Goal: Information Seeking & Learning: Learn about a topic

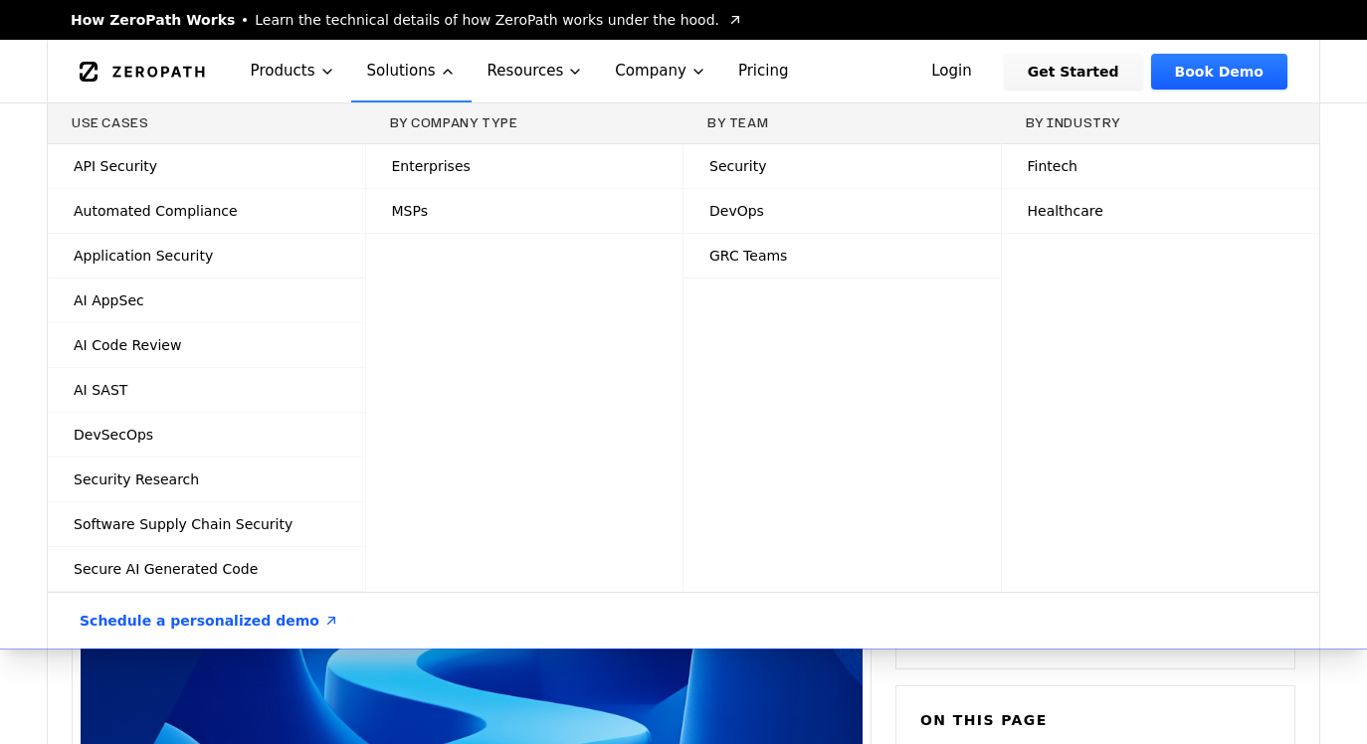
scroll to position [2832, 0]
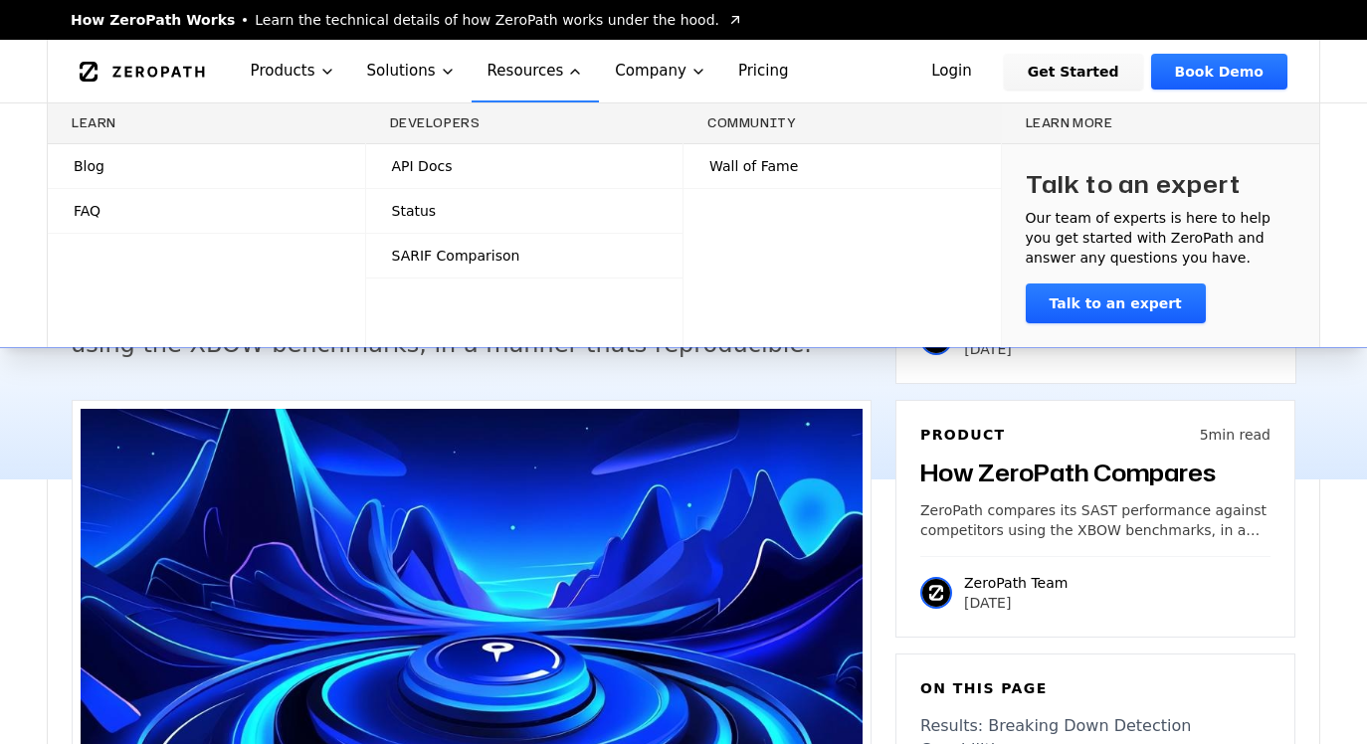
scroll to position [4432, 0]
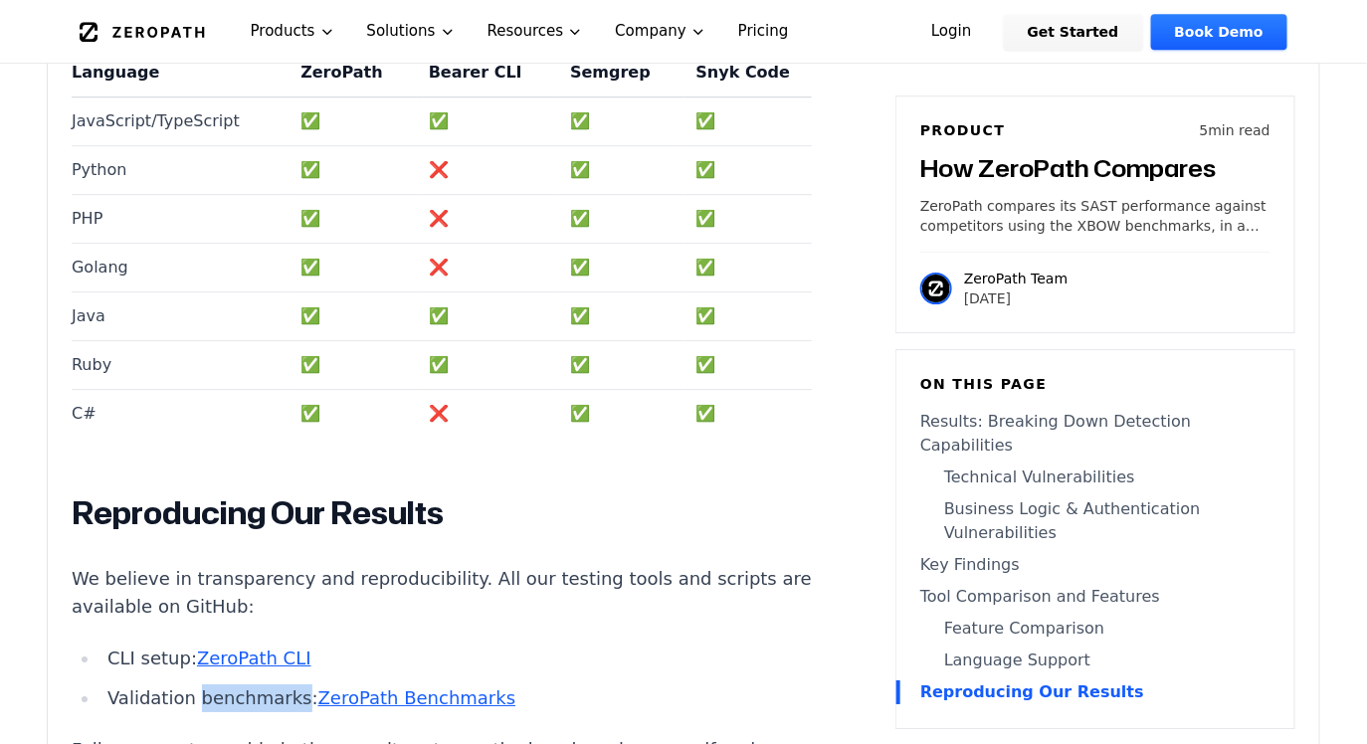
click at [996, 19] on link "Login" at bounding box center [952, 32] width 89 height 36
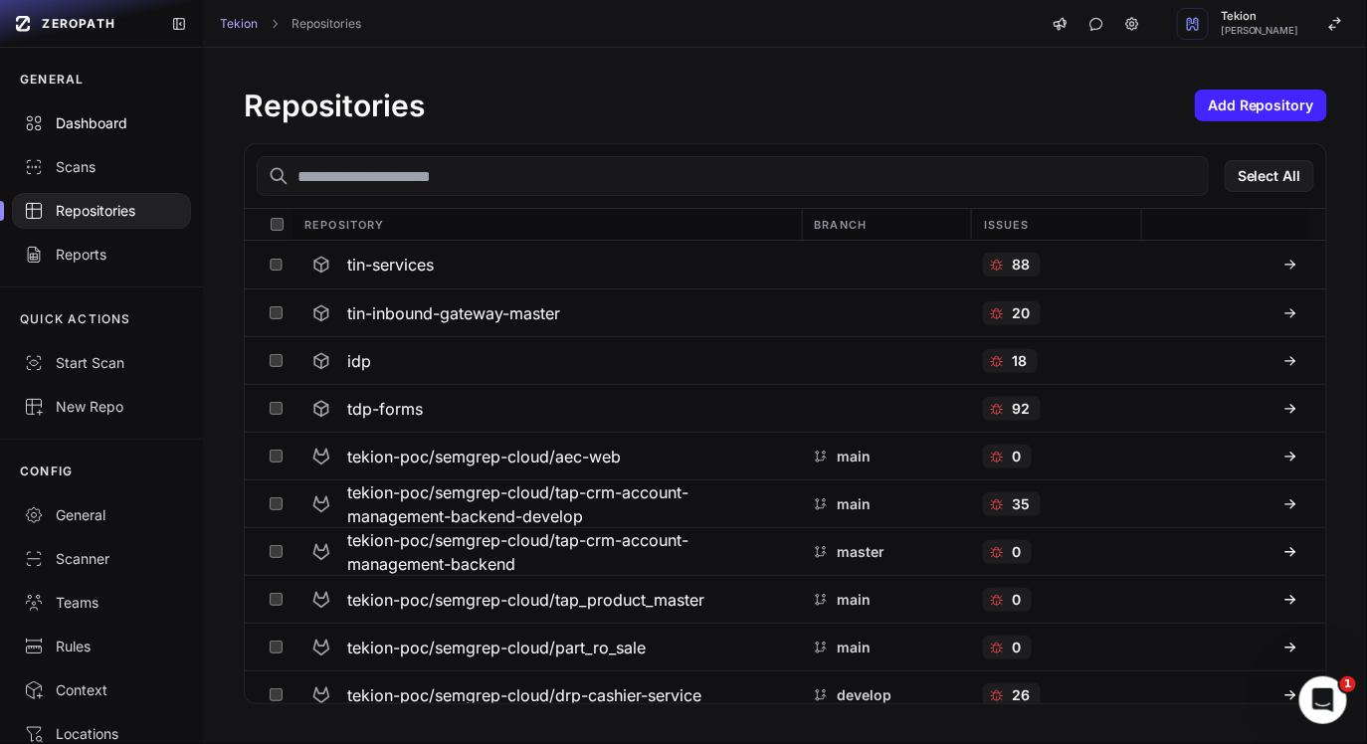
click at [144, 131] on div "Dashboard" at bounding box center [101, 123] width 155 height 20
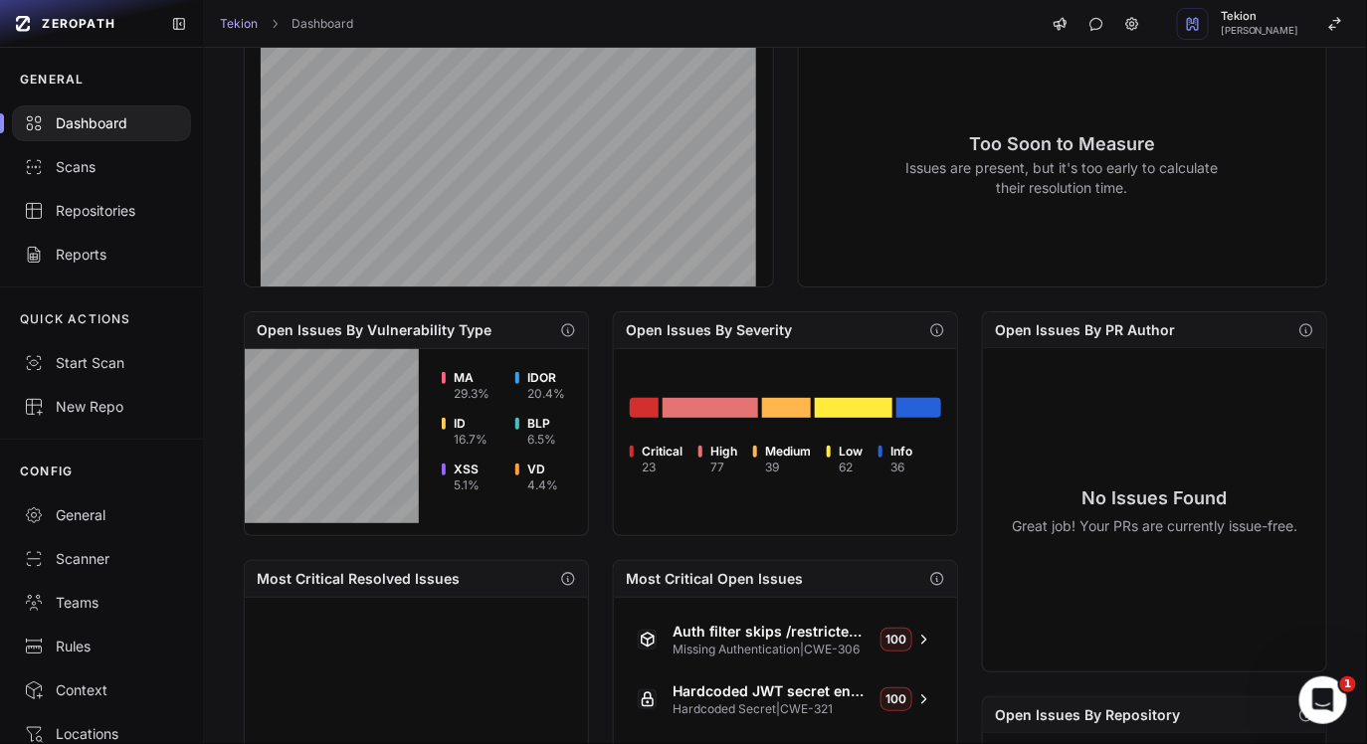
scroll to position [736, 0]
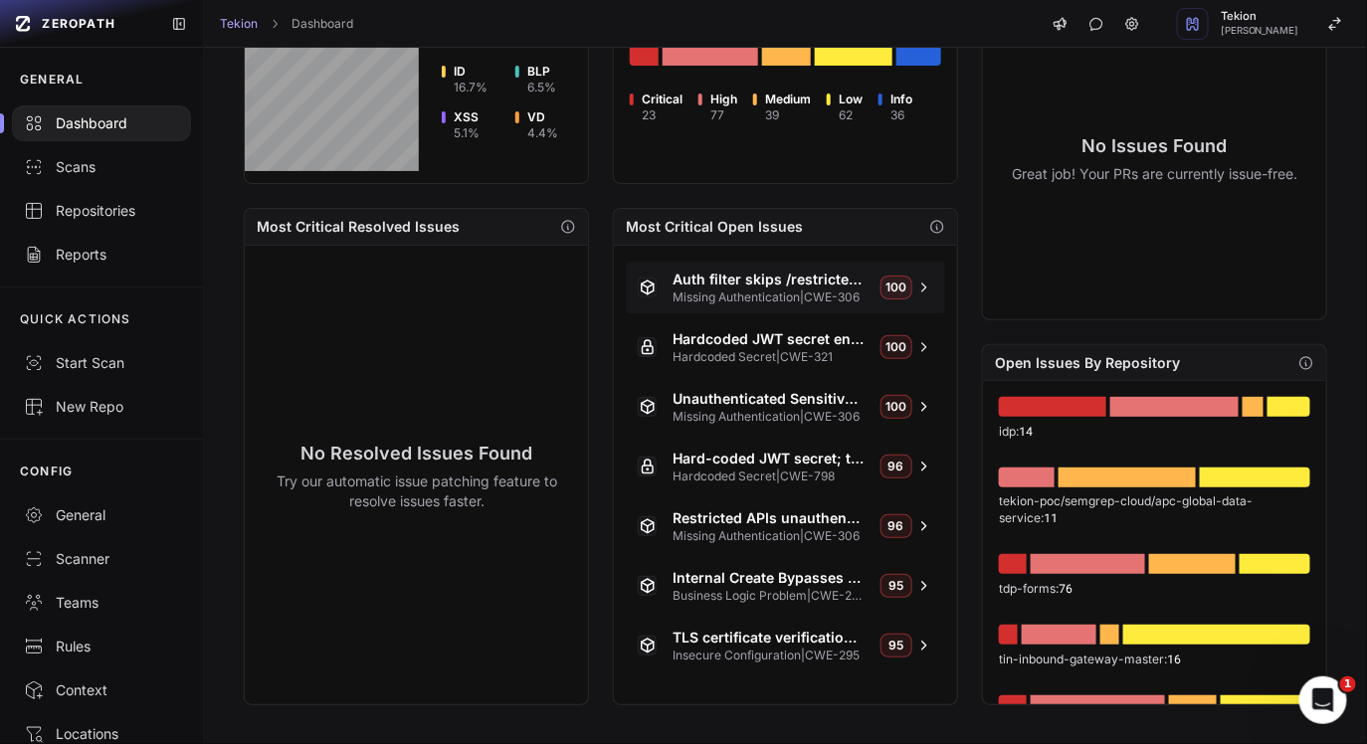
click at [813, 292] on span "Missing Authentication | CWE-306" at bounding box center [769, 298] width 192 height 16
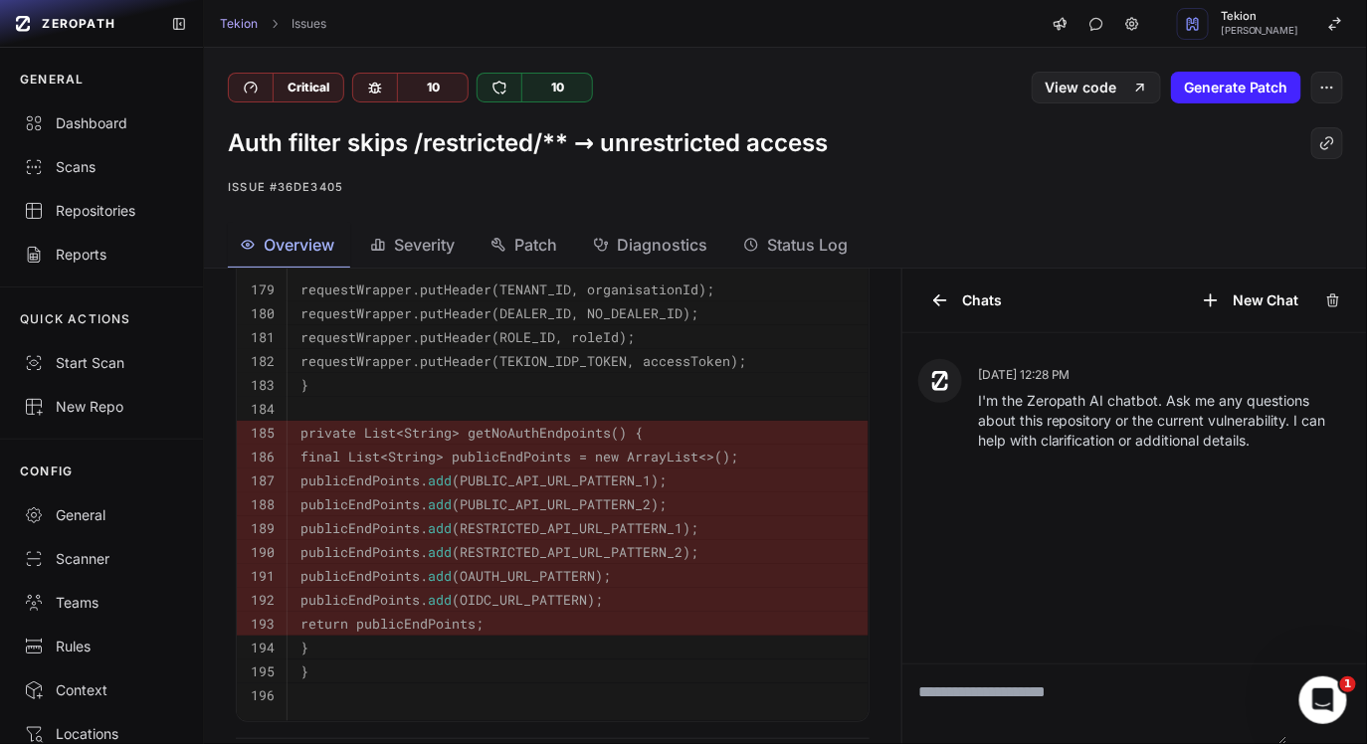
scroll to position [627, 0]
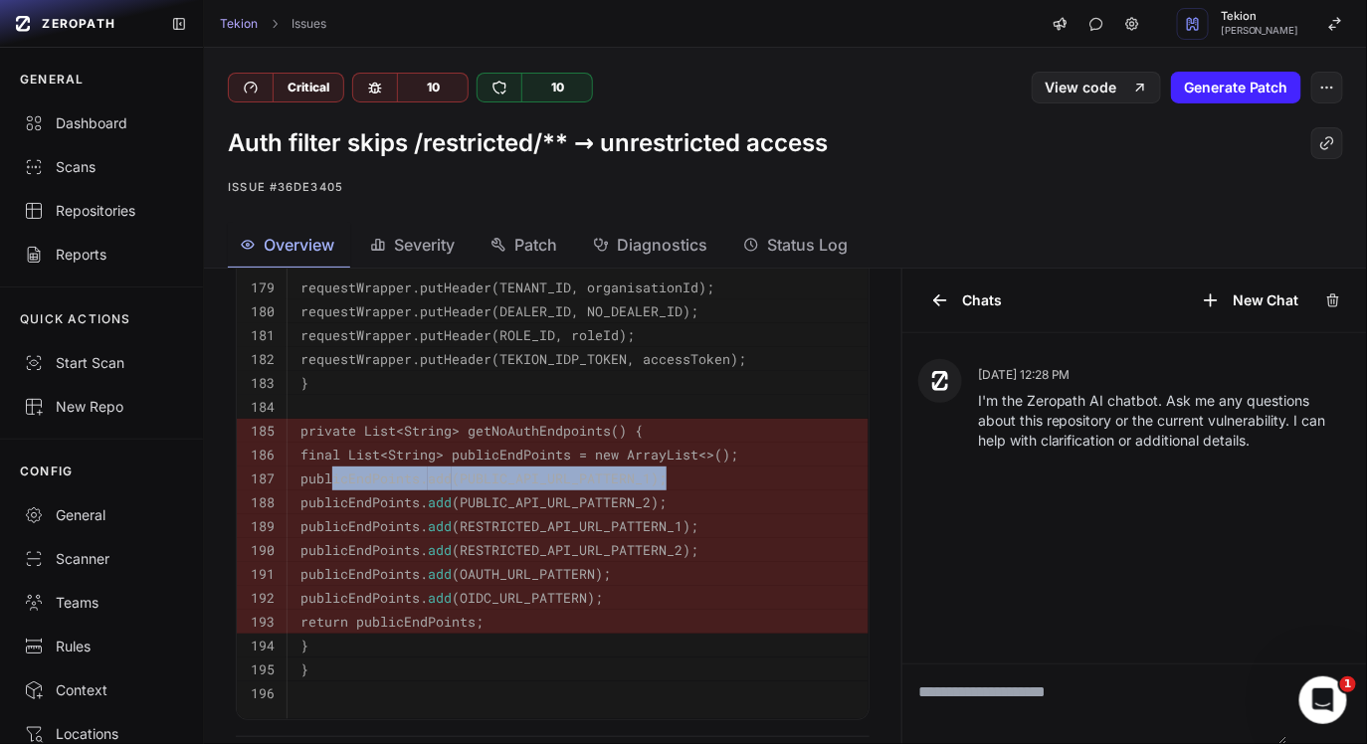
drag, startPoint x: 333, startPoint y: 488, endPoint x: 737, endPoint y: 488, distance: 404.1
click at [737, 488] on pre "publicEndPoints. add (PUBLIC_API_URL_PATTERN_1);" at bounding box center [578, 479] width 554 height 24
click at [658, 515] on pre "publicEndPoints. add (PUBLIC_API_URL_PATTERN_2);" at bounding box center [578, 503] width 554 height 24
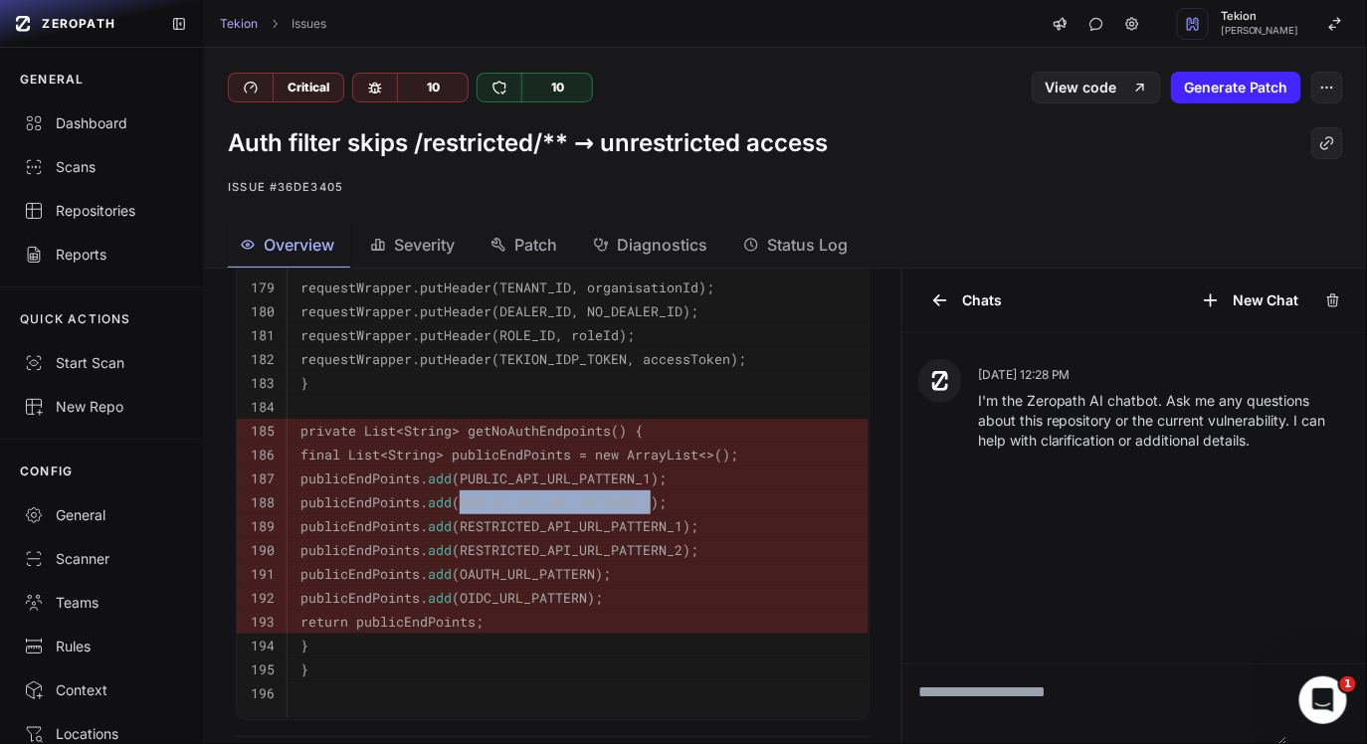
click at [658, 515] on pre "publicEndPoints. add (PUBLIC_API_URL_PATTERN_2);" at bounding box center [578, 503] width 554 height 24
click at [680, 544] on pre "publicEndPoints. add (RESTRICTED_API_URL_PATTERN_2);" at bounding box center [578, 550] width 554 height 24
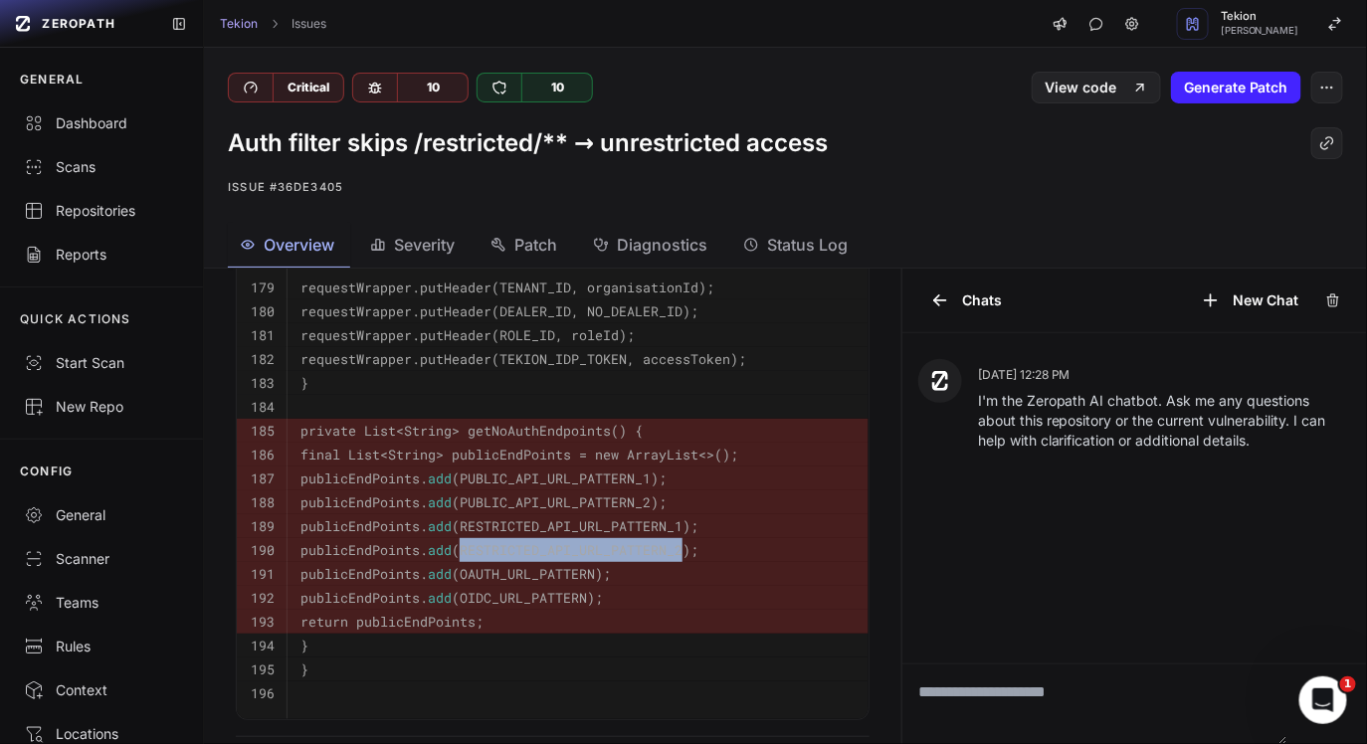
click at [680, 544] on pre "publicEndPoints. add (RESTRICTED_API_URL_PATTERN_2);" at bounding box center [578, 550] width 554 height 24
click at [664, 603] on pre "publicEndPoints. add (OIDC_URL_PATTERN);" at bounding box center [578, 598] width 554 height 24
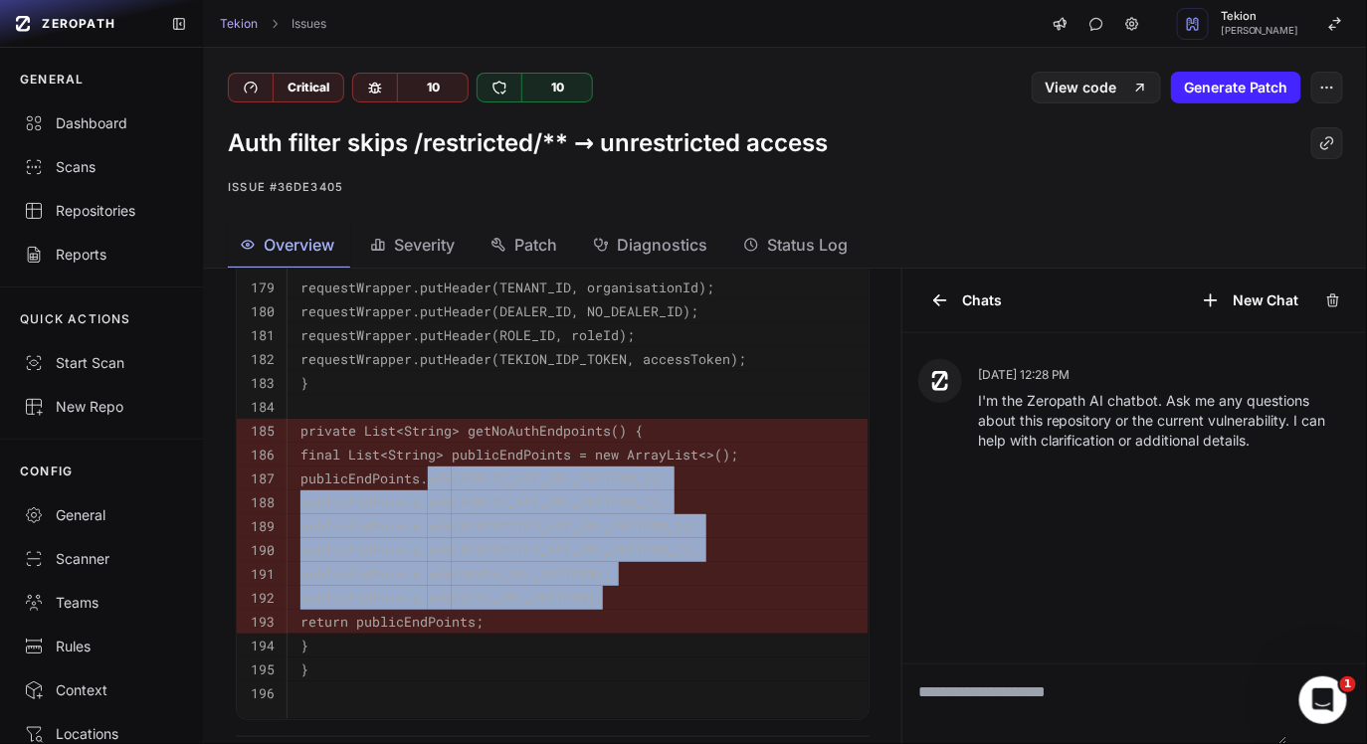
drag, startPoint x: 664, startPoint y: 603, endPoint x: 426, endPoint y: 477, distance: 269.4
click at [428, 483] on tbody "179 requestWrapper.putHeader(TENANT_ID, organisationId); 180 requestWrapper.put…" at bounding box center [553, 491] width 632 height 457
click at [552, 656] on pre "}" at bounding box center [578, 646] width 554 height 24
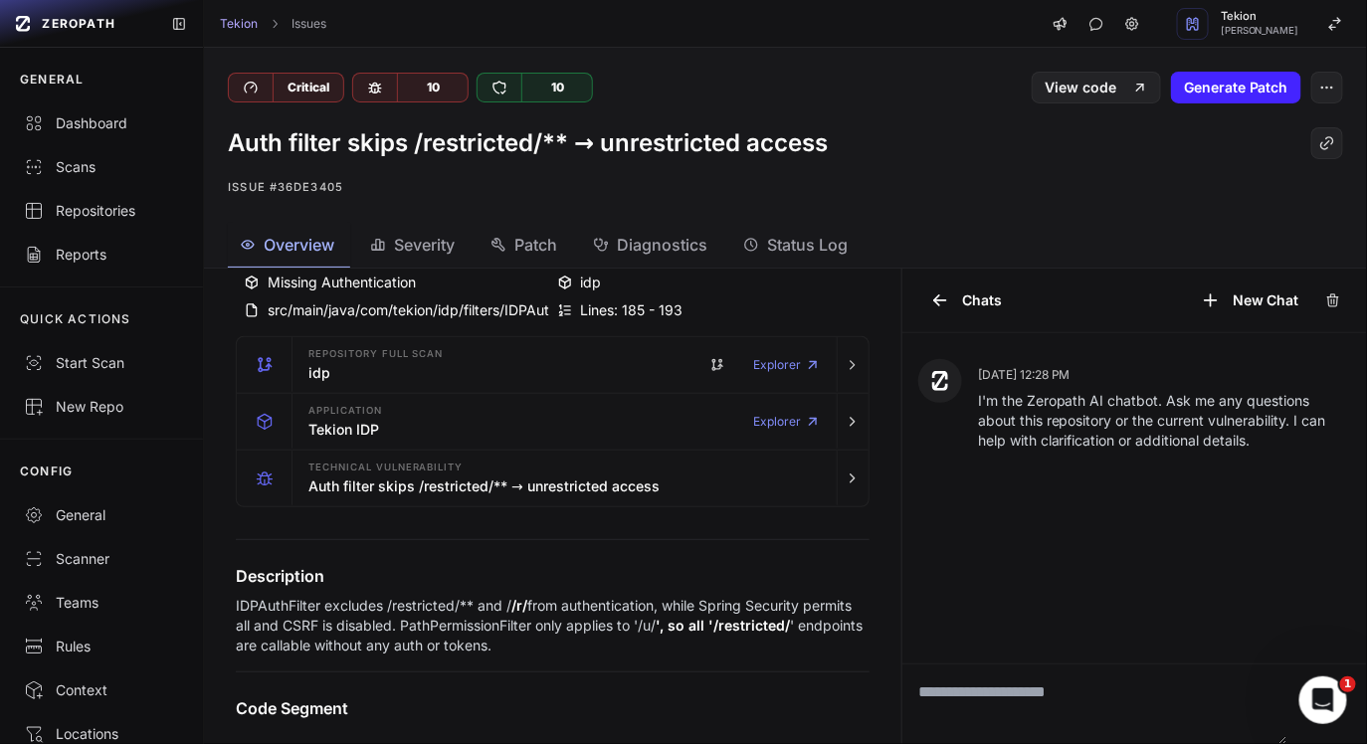
scroll to position [0, 0]
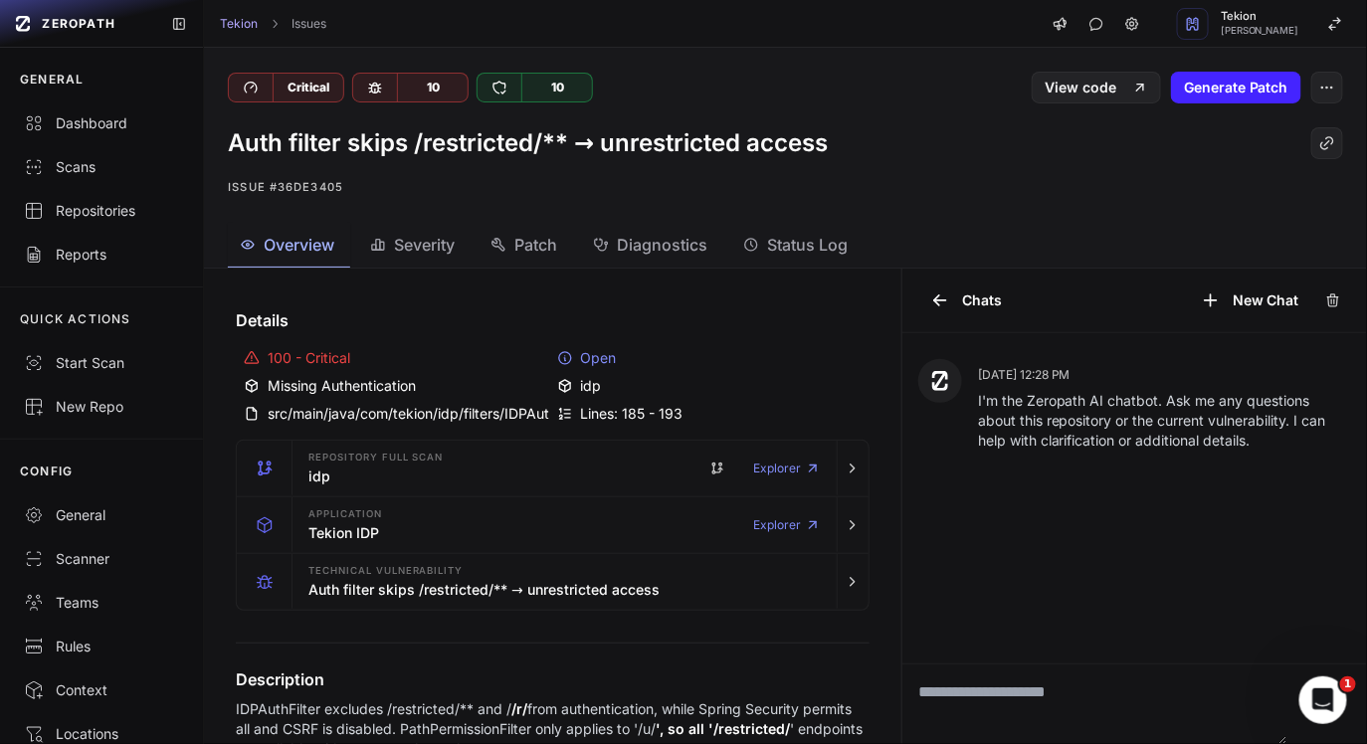
click at [445, 239] on span "Severity" at bounding box center [424, 245] width 61 height 24
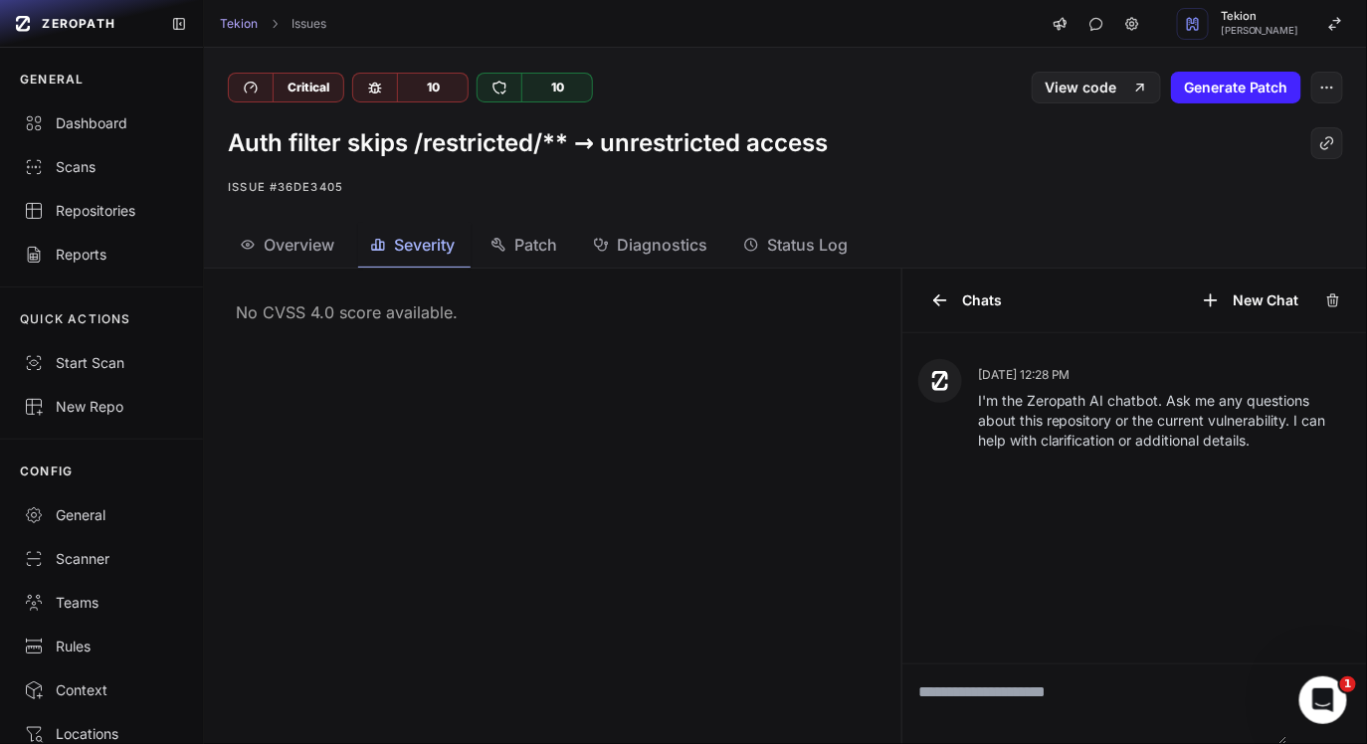
click at [516, 248] on div "Patch" at bounding box center [524, 245] width 67 height 24
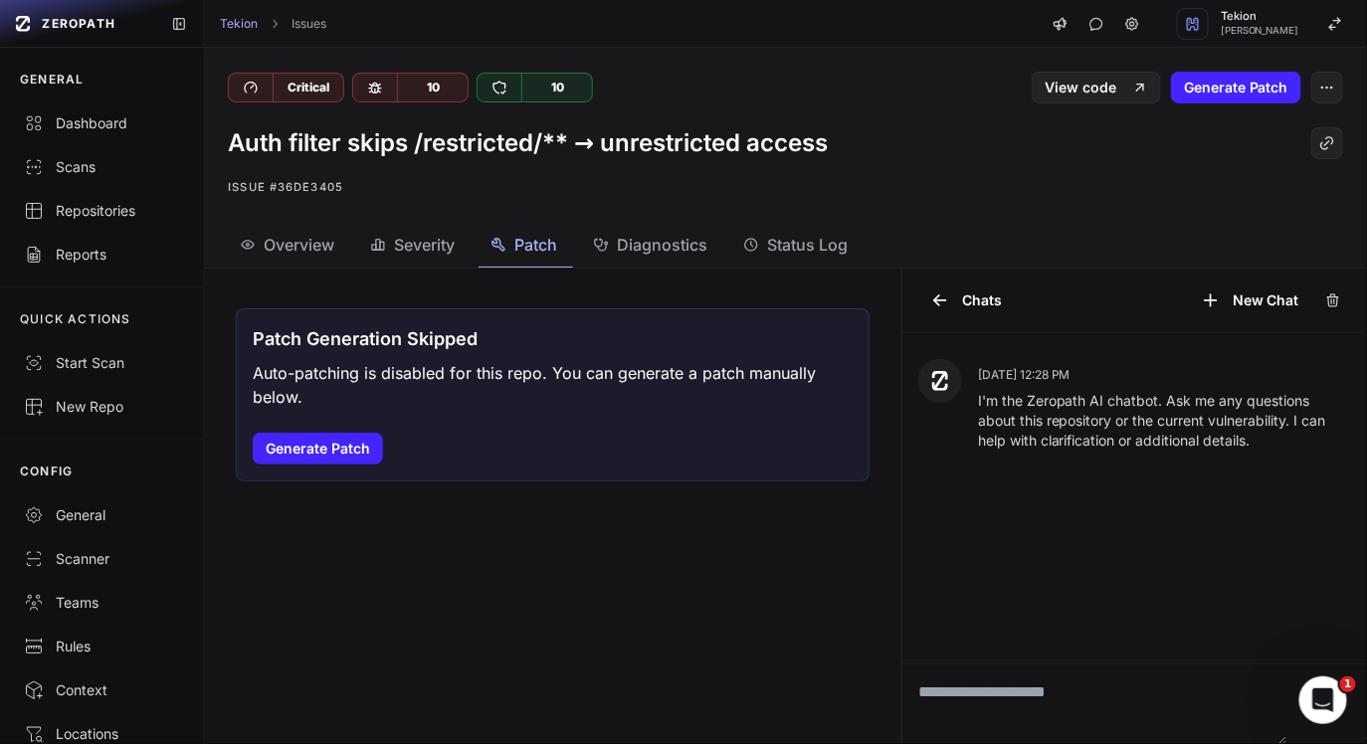
click at [630, 225] on button "Diagnostics" at bounding box center [652, 245] width 142 height 45
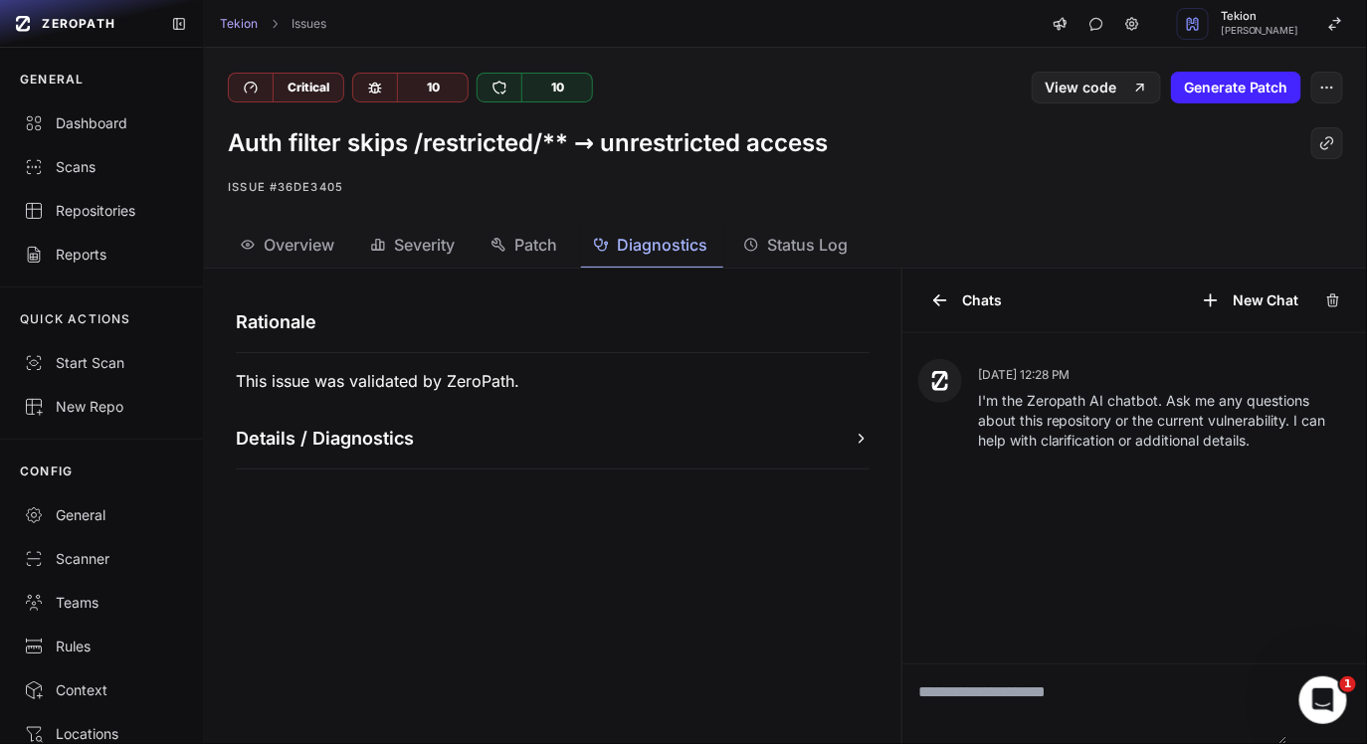
click at [787, 262] on button "Status Log" at bounding box center [798, 245] width 132 height 45
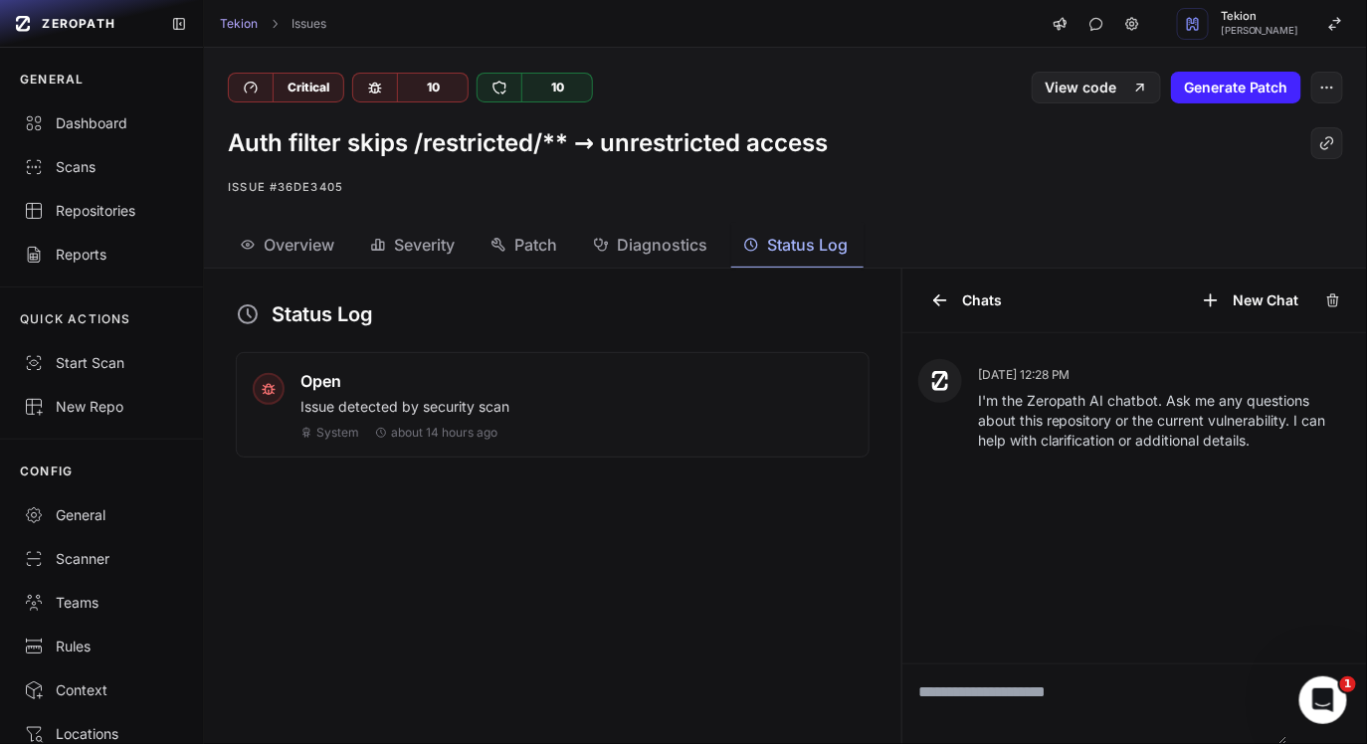
click at [508, 260] on button "Patch" at bounding box center [526, 245] width 95 height 45
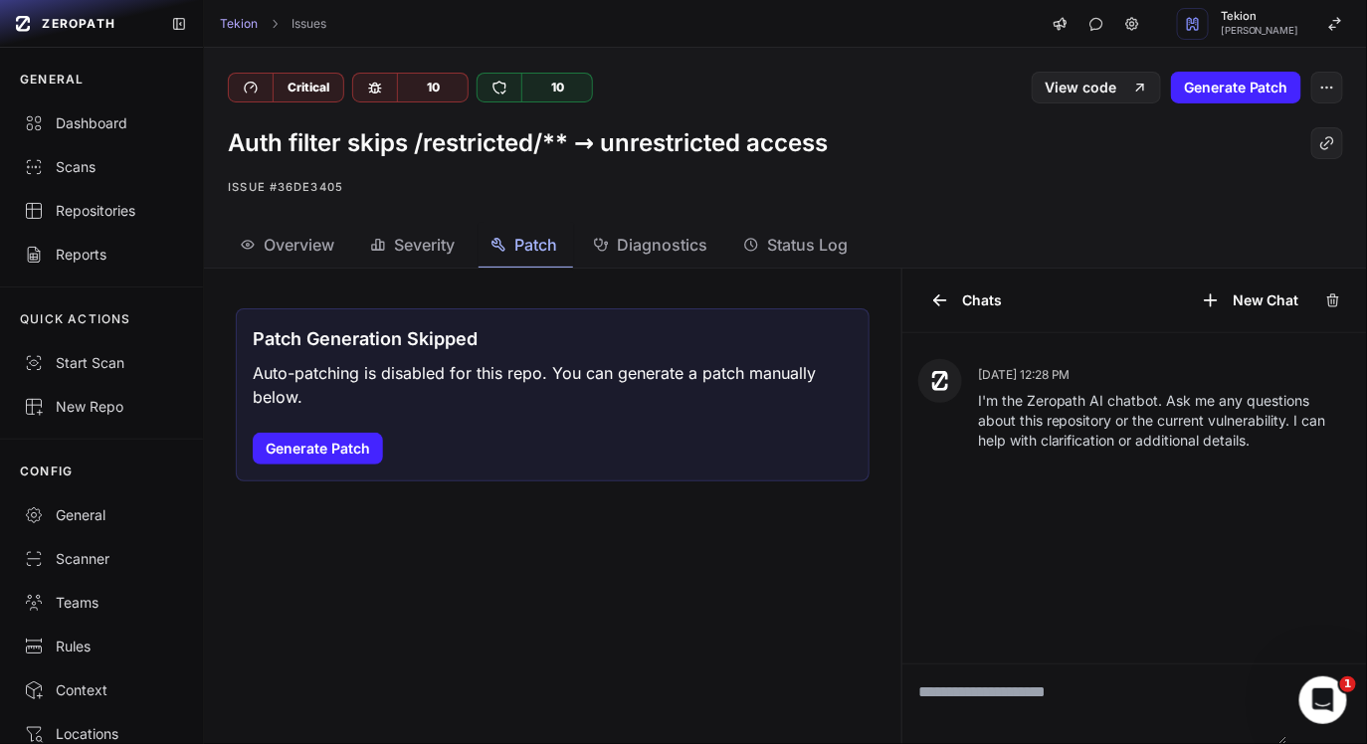
click at [412, 254] on span "Severity" at bounding box center [424, 245] width 61 height 24
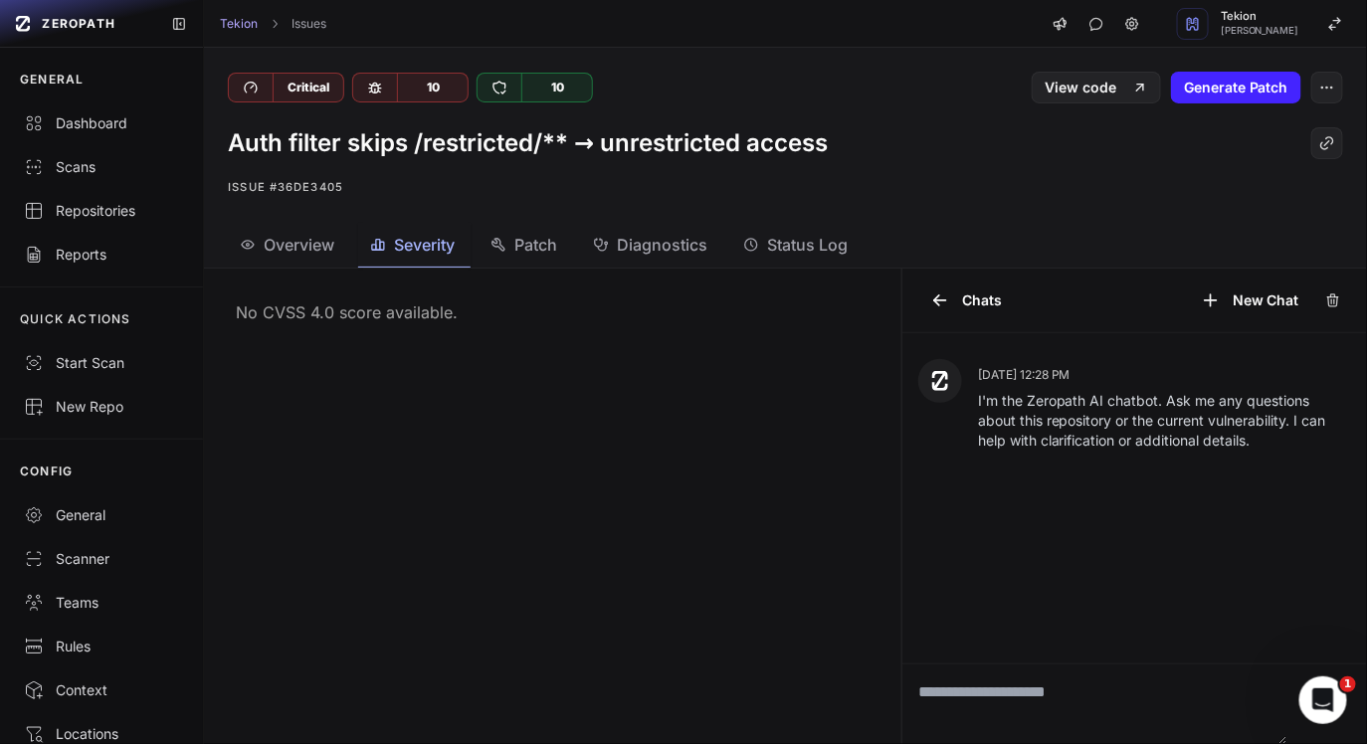
click at [779, 259] on button "Status Log" at bounding box center [798, 245] width 132 height 45
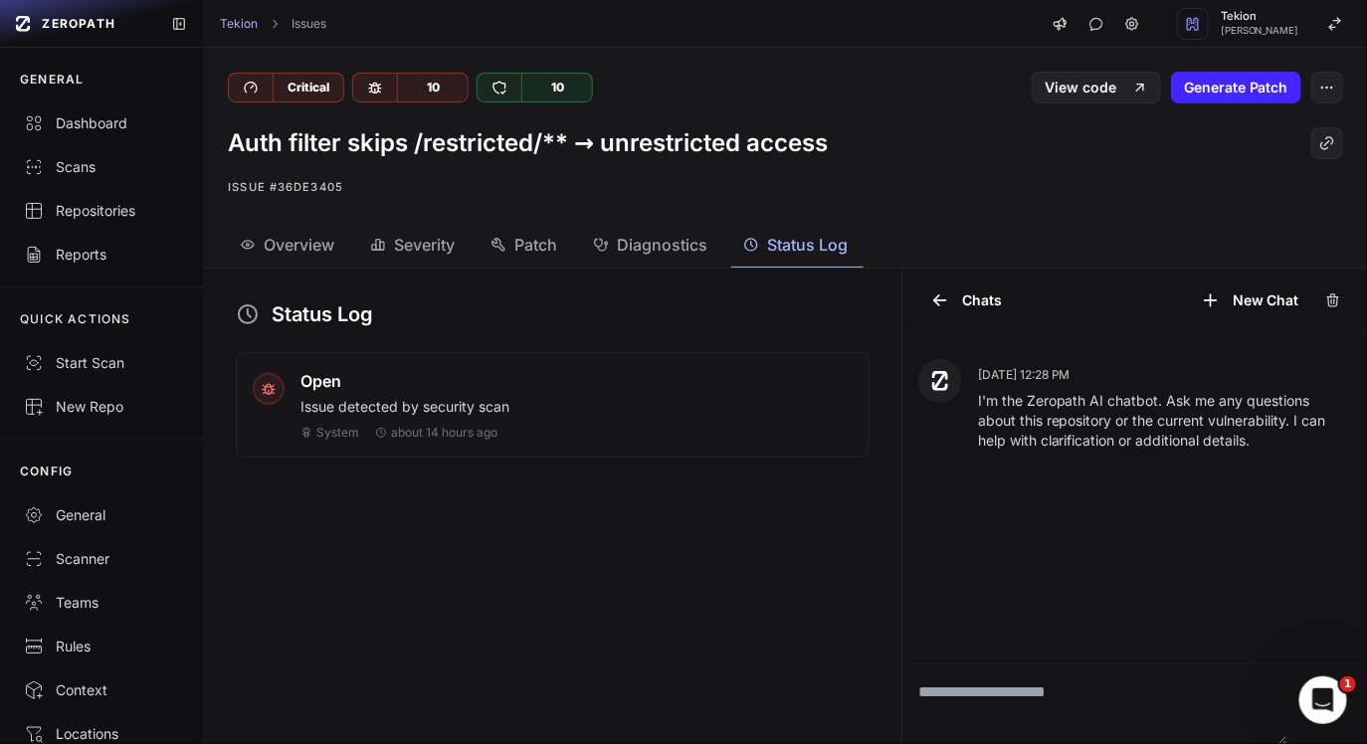
click at [432, 400] on p "Issue detected by security scan" at bounding box center [577, 407] width 552 height 20
click at [425, 274] on div "Details 100 - Critical Open Missing Authentication idp src/main/java/com/tekion…" at bounding box center [553, 507] width 698 height 476
click at [429, 253] on span "Severity" at bounding box center [424, 245] width 61 height 24
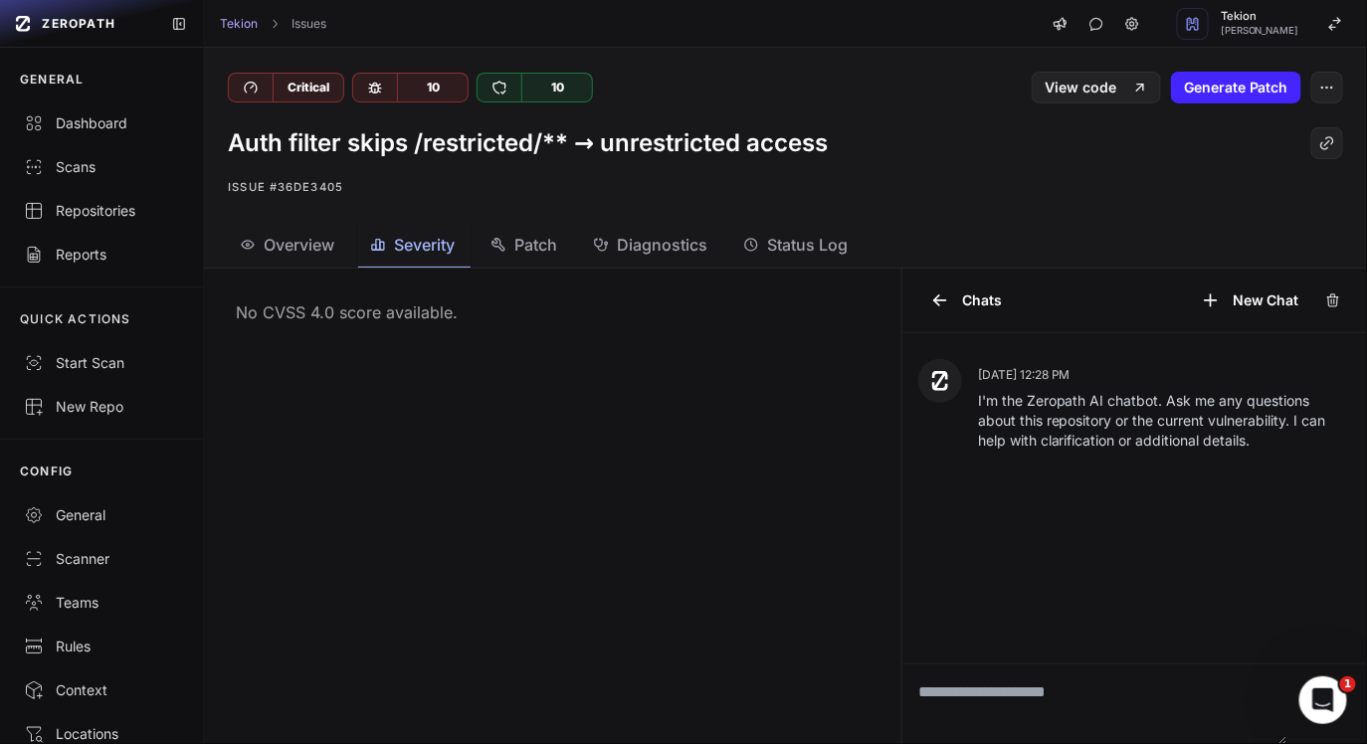
click at [285, 228] on button "Overview" at bounding box center [289, 245] width 122 height 45
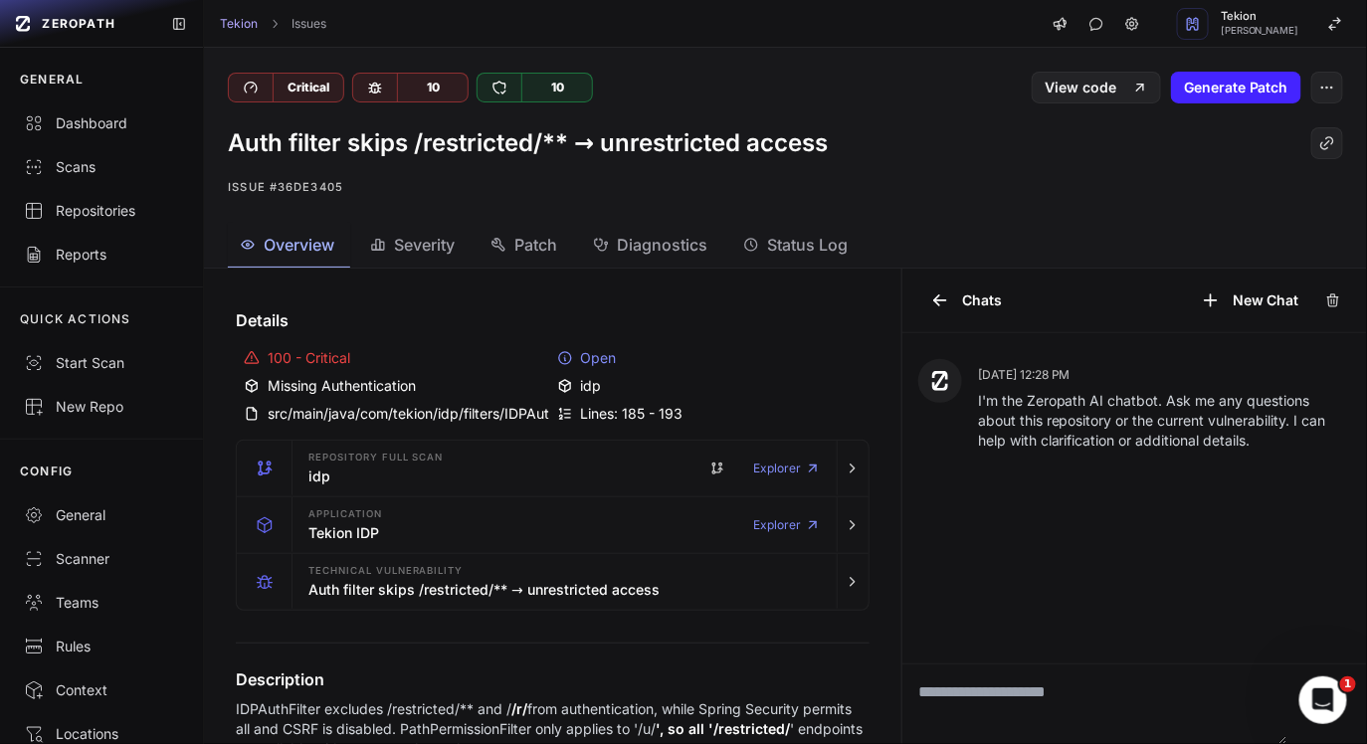
click at [588, 384] on div "idp" at bounding box center [709, 386] width 305 height 20
click at [624, 424] on div "100 - Critical Open Missing Authentication idp src/main/java/com/tekion/idp/fil…" at bounding box center [553, 386] width 634 height 92
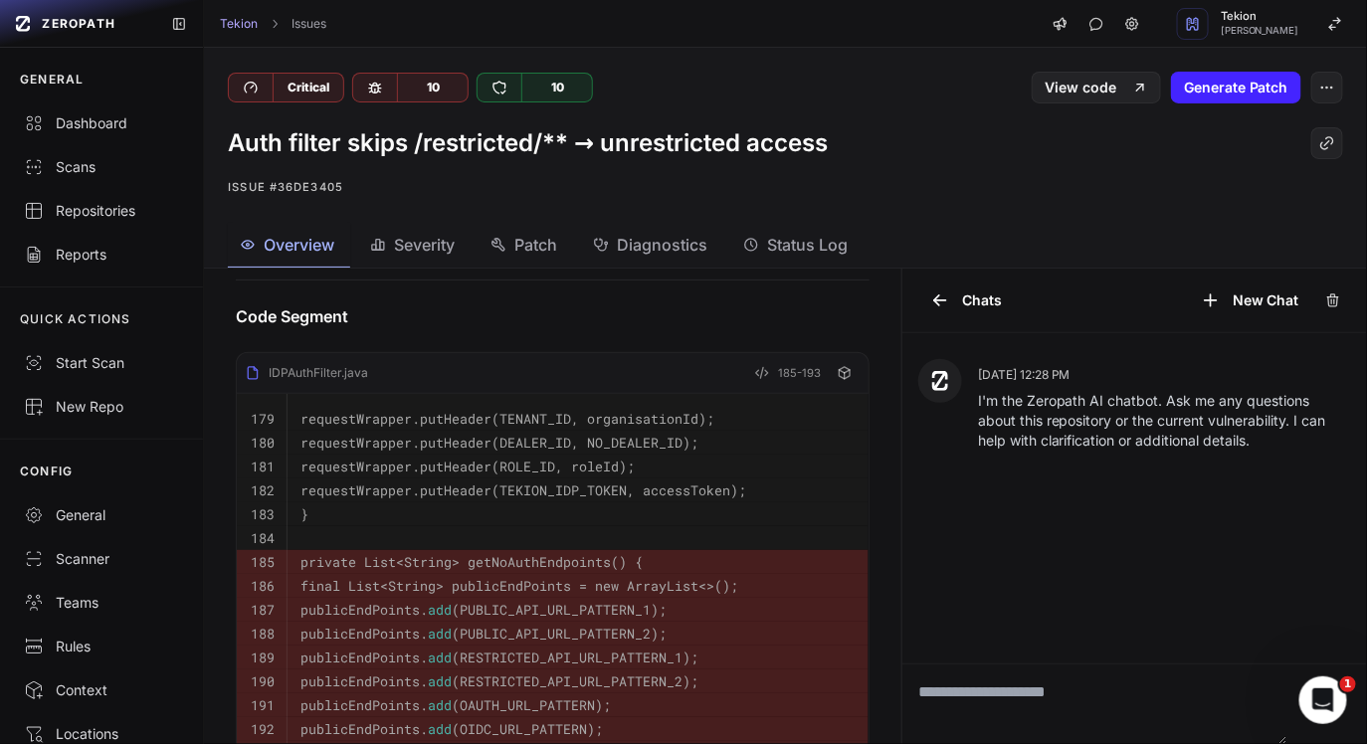
scroll to position [499, 0]
click at [717, 93] on div "Critical 10 10" at bounding box center [506, 88] width 557 height 30
click at [729, 129] on h1 "Auth filter skips /restricted/** → unrestricted access" at bounding box center [528, 143] width 600 height 32
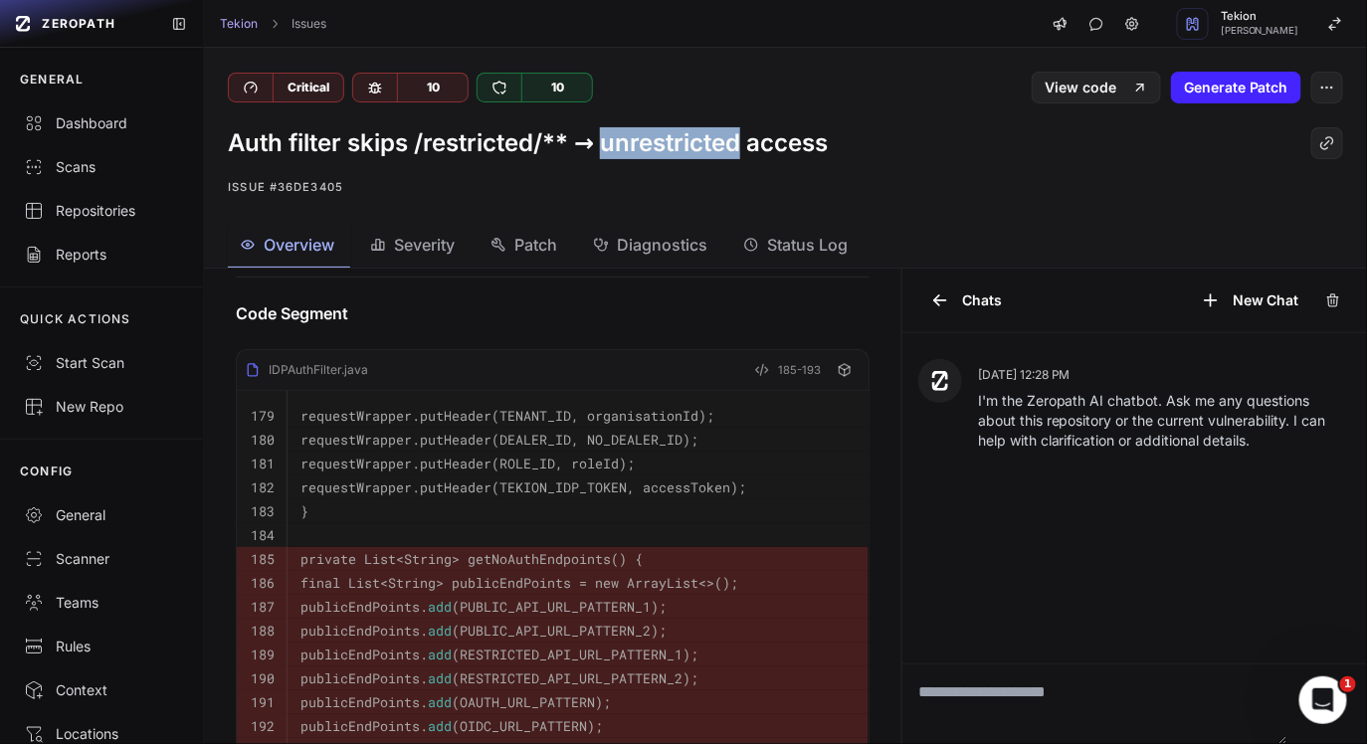
click at [729, 129] on h1 "Auth filter skips /restricted/** → unrestricted access" at bounding box center [528, 143] width 600 height 32
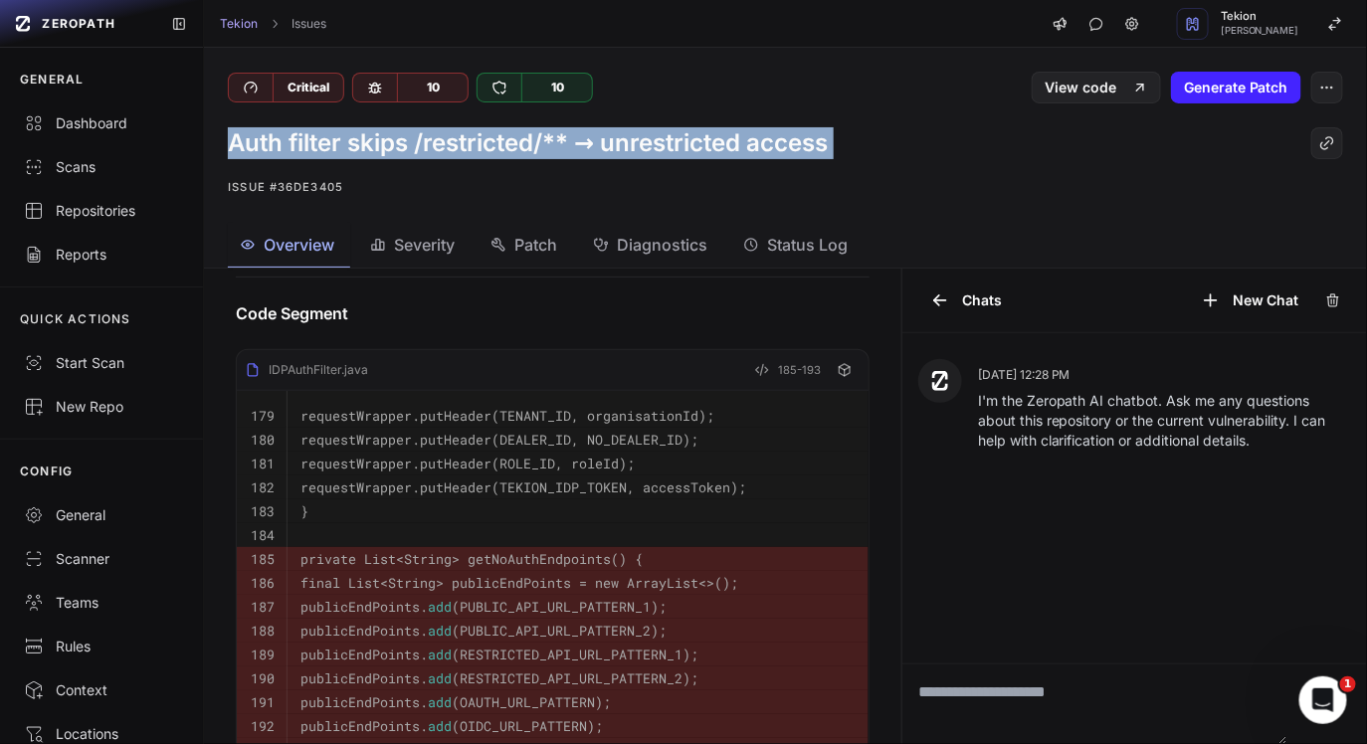
click at [840, 167] on div "Auth filter skips /restricted/** → unrestricted access Issue #36de3405" at bounding box center [785, 163] width 1163 height 119
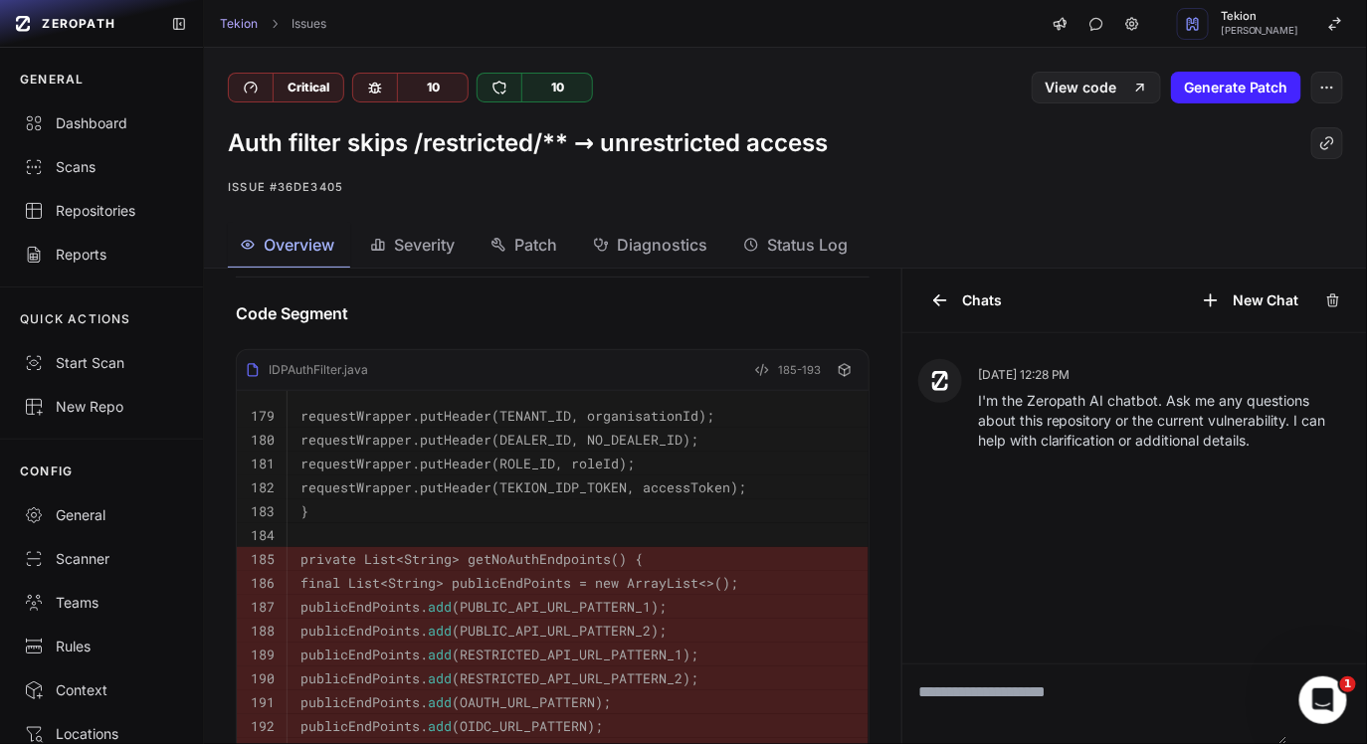
click at [869, 144] on div "Auth filter skips /restricted/** → unrestricted access" at bounding box center [786, 143] width 1116 height 32
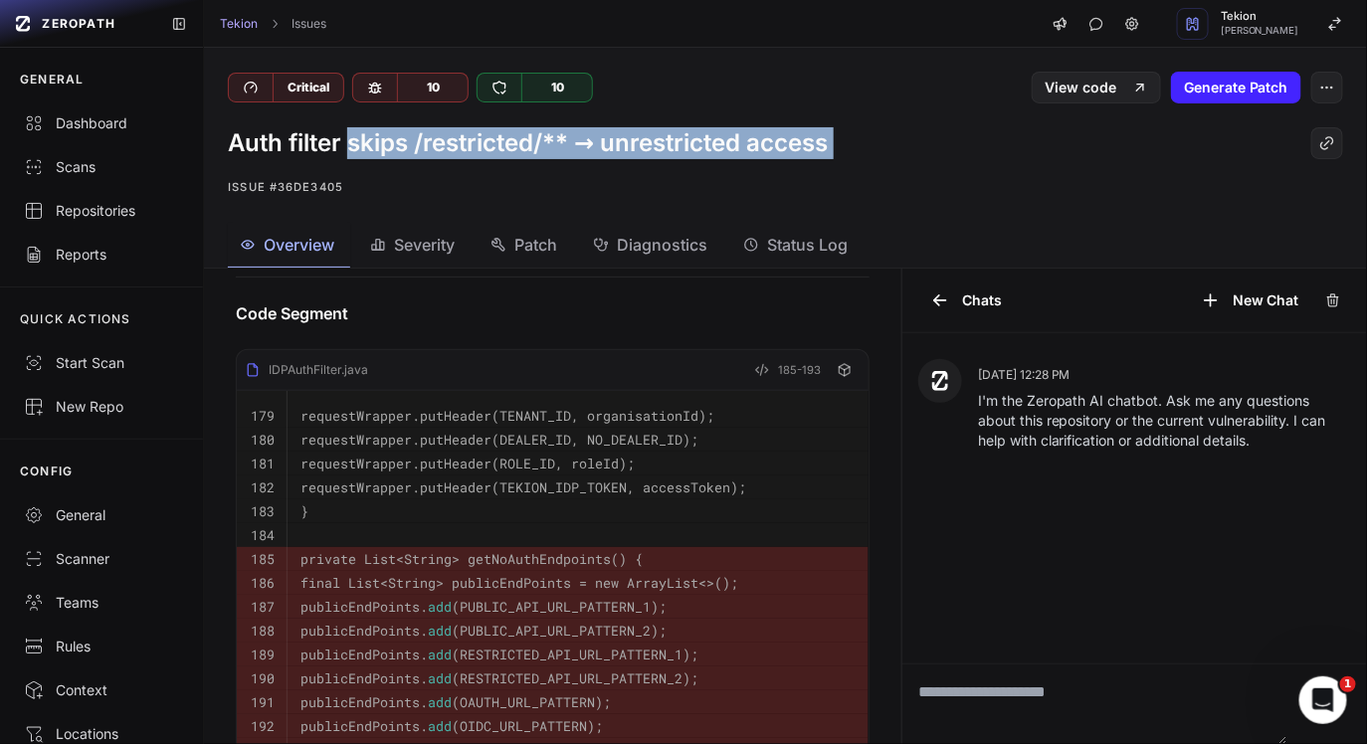
drag, startPoint x: 869, startPoint y: 144, endPoint x: 379, endPoint y: 142, distance: 489.7
click at [379, 142] on div "Auth filter skips /restricted/** → unrestricted access" at bounding box center [786, 143] width 1116 height 32
click at [518, 138] on h1 "Auth filter skips /restricted/** → unrestricted access" at bounding box center [528, 143] width 600 height 32
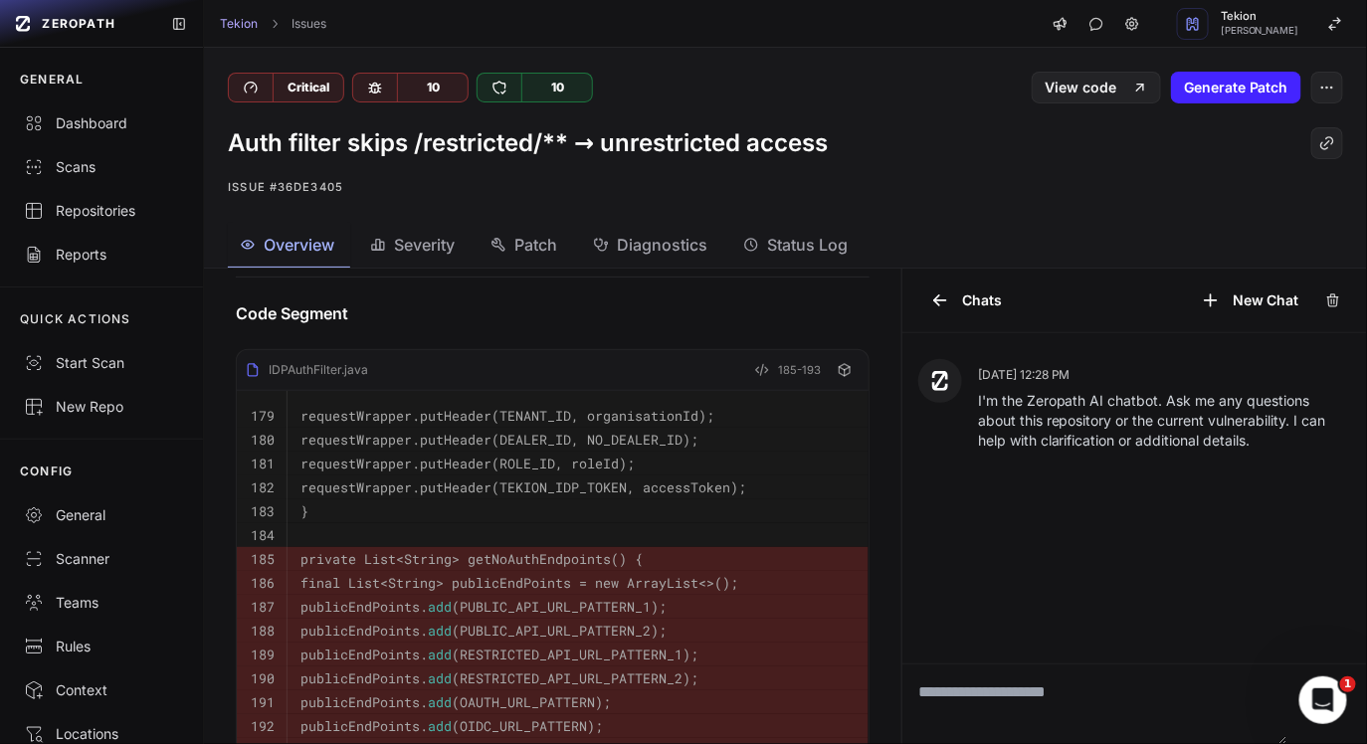
click at [518, 138] on h1 "Auth filter skips /restricted/** → unrestricted access" at bounding box center [528, 143] width 600 height 32
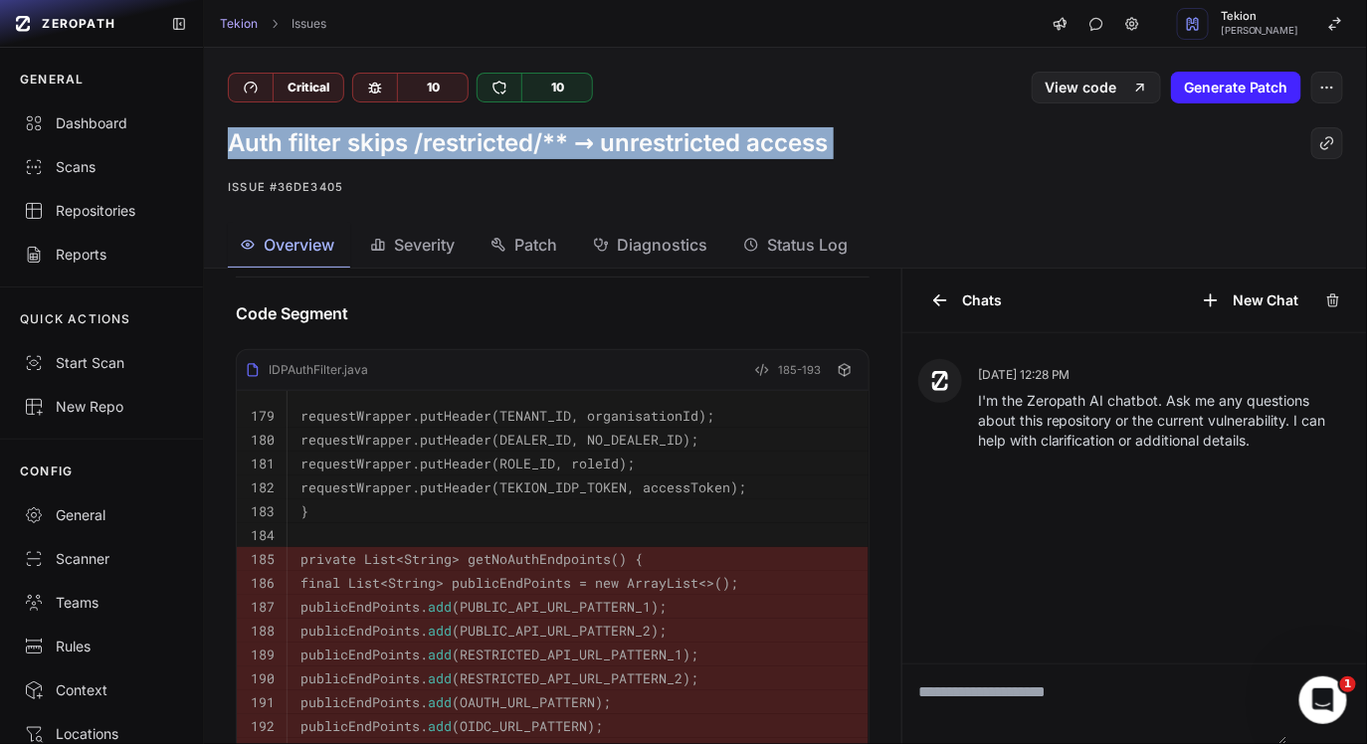
click at [560, 179] on p "Issue #36de3405" at bounding box center [786, 187] width 1116 height 24
drag, startPoint x: 203, startPoint y: 140, endPoint x: 1005, endPoint y: 156, distance: 802.3
click at [1001, 156] on div "Tekion Issues Tekion Satyendra Kumar Critical 10 10 View code Generate Patch Au…" at bounding box center [785, 372] width 1164 height 744
click at [825, 130] on h1 "Auth filter skips /restricted/** → unrestricted access" at bounding box center [528, 143] width 600 height 32
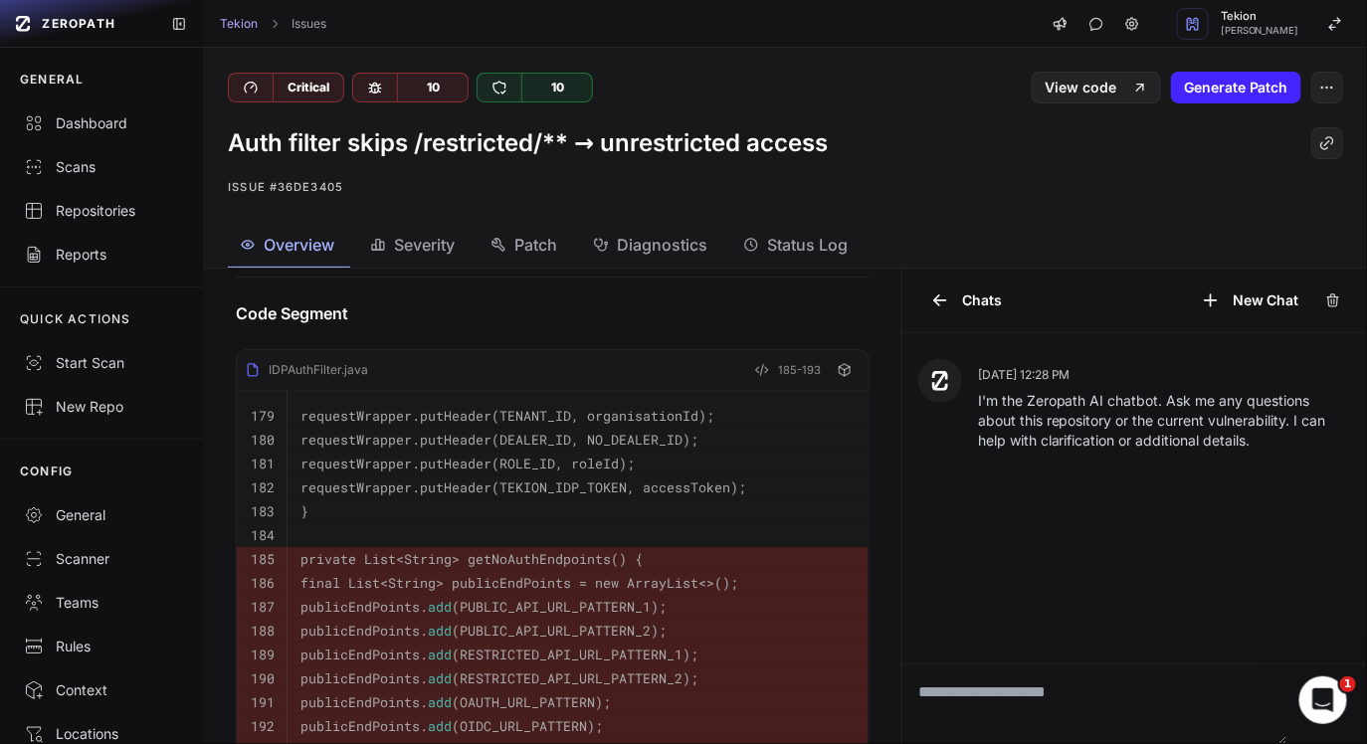
click at [825, 130] on h1 "Auth filter skips /restricted/** → unrestricted access" at bounding box center [528, 143] width 600 height 32
